Goal: Check status: Check status

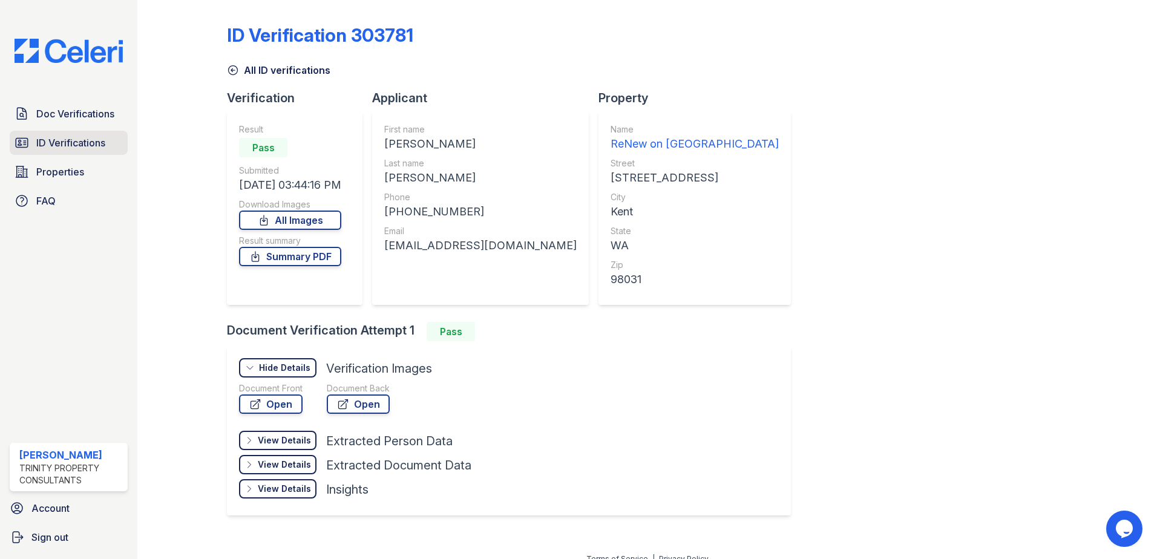
click at [63, 153] on link "ID Verifications" at bounding box center [69, 143] width 118 height 24
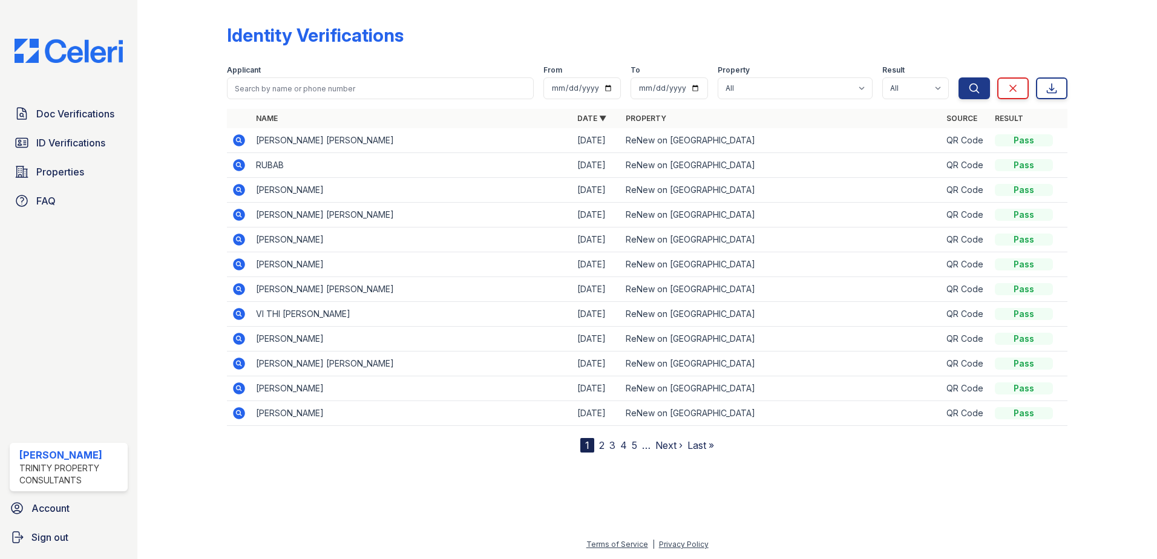
click at [63, 153] on link "ID Verifications" at bounding box center [69, 143] width 118 height 24
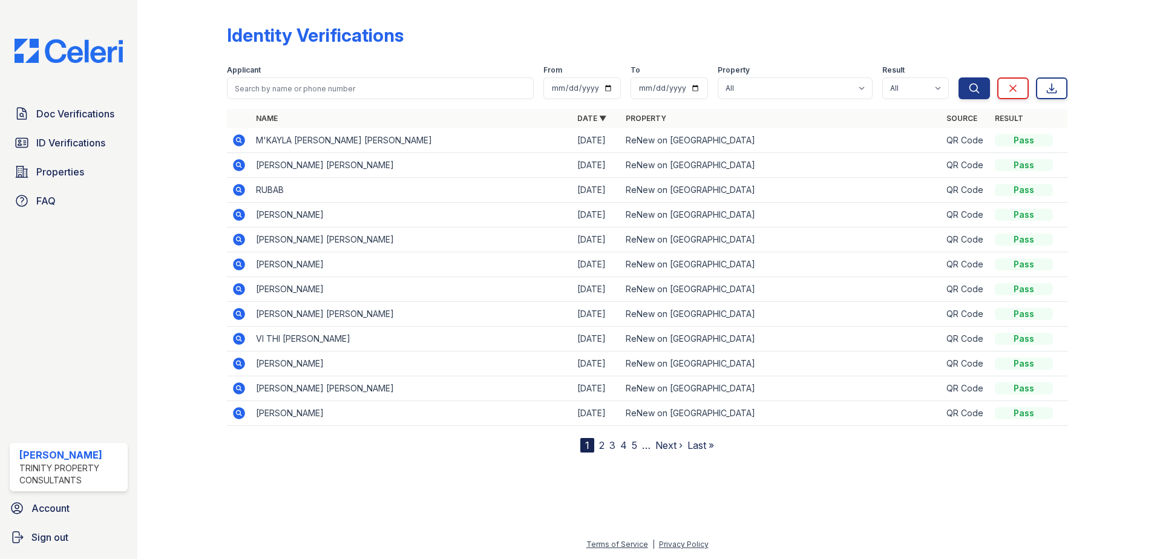
click at [243, 140] on icon at bounding box center [239, 140] width 12 height 12
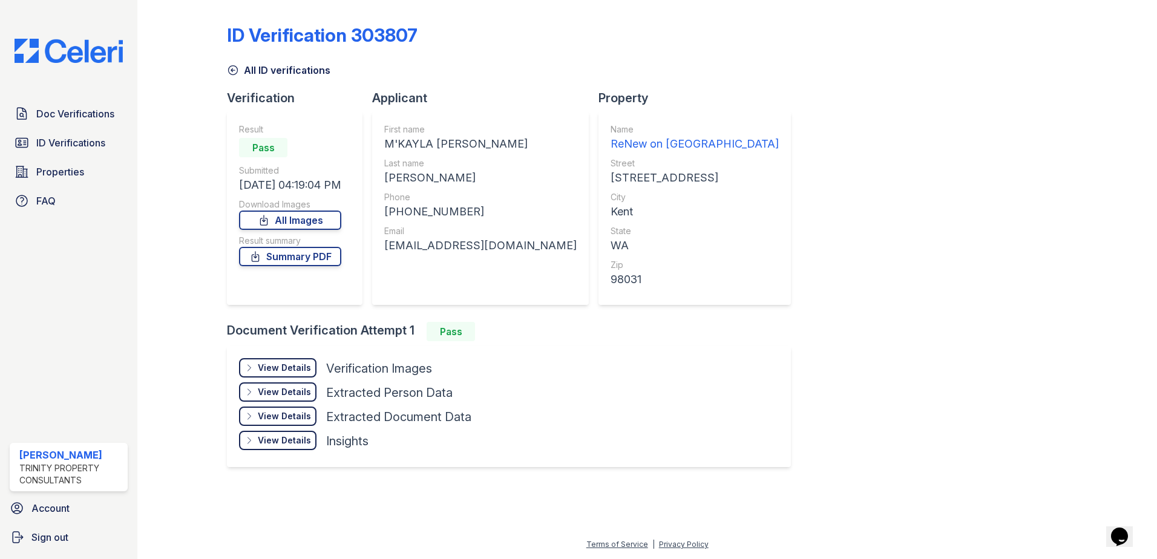
click at [282, 368] on div "View Details" at bounding box center [284, 368] width 53 height 12
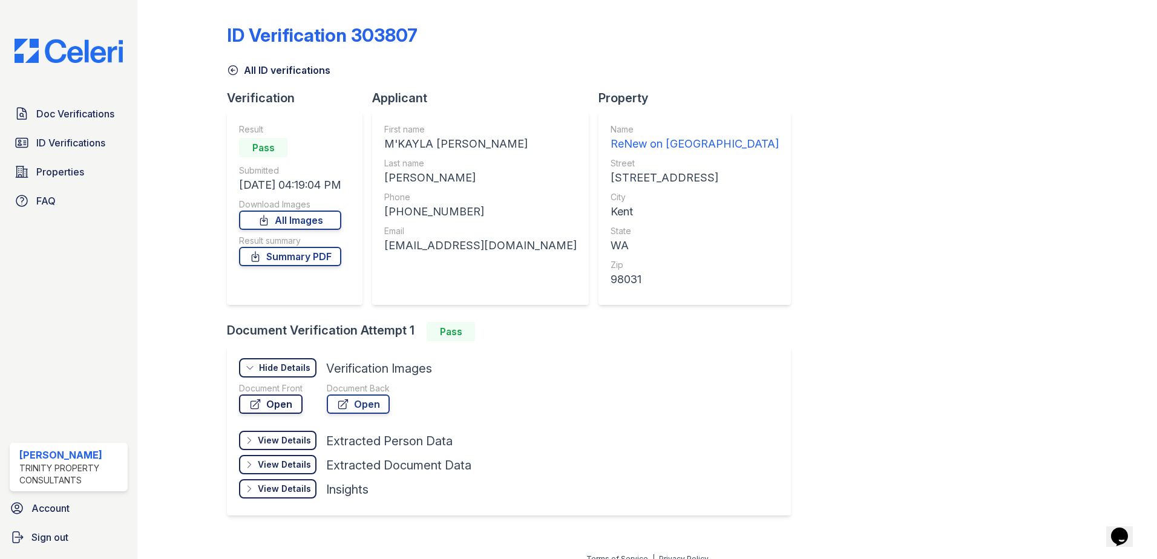
click at [267, 399] on link "Open" at bounding box center [271, 404] width 64 height 19
click at [810, 249] on div "ID Verification 303807 All ID verifications Verification Result Pass Submitted …" at bounding box center [647, 269] width 840 height 528
